Goal: Task Accomplishment & Management: Manage account settings

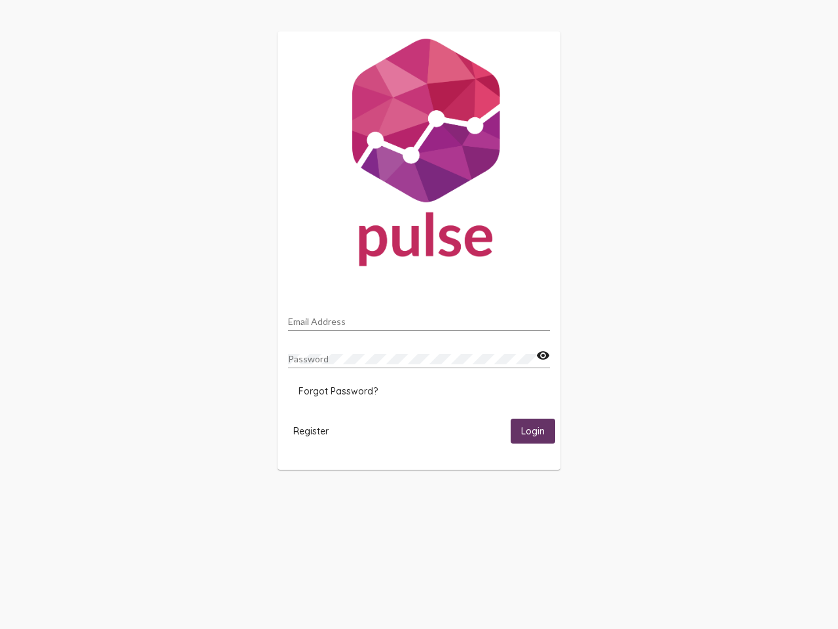
click at [419, 318] on input "Email Address" at bounding box center [419, 321] width 262 height 10
click at [543, 356] on mat-icon "visibility" at bounding box center [543, 356] width 14 height 16
click at [338, 391] on span "Forgot Password?" at bounding box center [338, 391] width 79 height 12
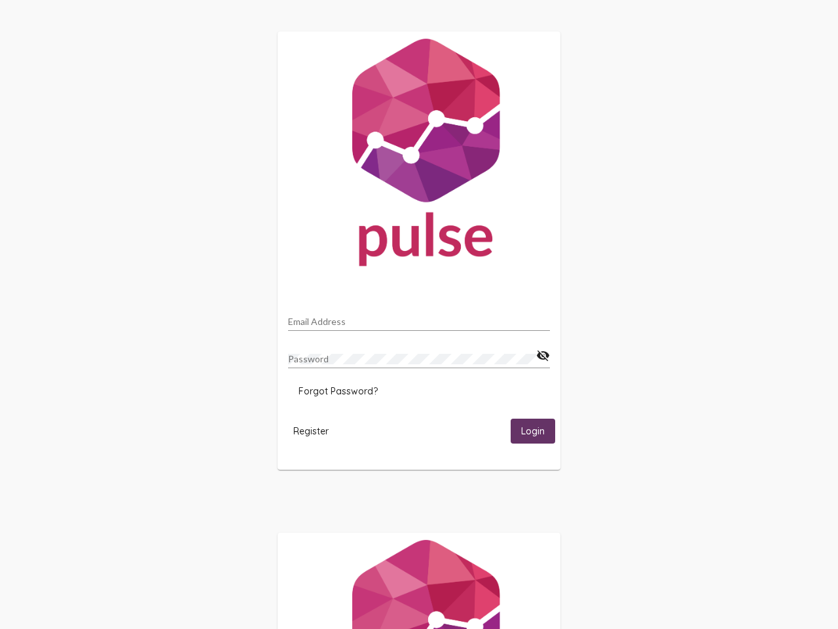
click at [311, 430] on span "Register" at bounding box center [310, 431] width 35 height 12
click at [533, 430] on span "Login" at bounding box center [533, 432] width 24 height 12
